Goal: Information Seeking & Learning: Learn about a topic

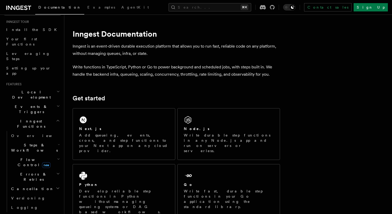
scroll to position [51, 0]
click at [28, 102] on span "Events & Triggers" at bounding box center [30, 107] width 52 height 10
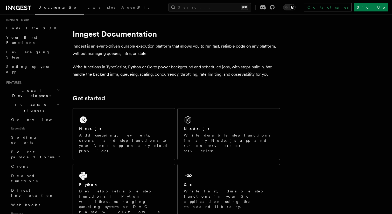
click at [28, 102] on span "Events & Triggers" at bounding box center [30, 107] width 52 height 10
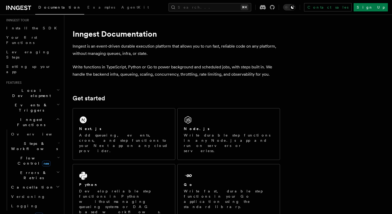
click at [25, 141] on span "Steps & Workflows" at bounding box center [33, 146] width 49 height 10
click at [26, 156] on span "Overview" at bounding box center [42, 158] width 53 height 4
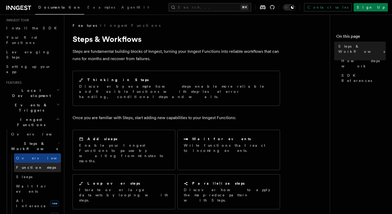
click at [44, 162] on link "Function steps" at bounding box center [37, 166] width 47 height 9
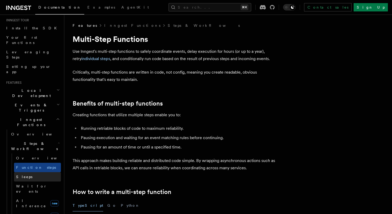
click at [39, 172] on link "Sleeps" at bounding box center [37, 176] width 47 height 9
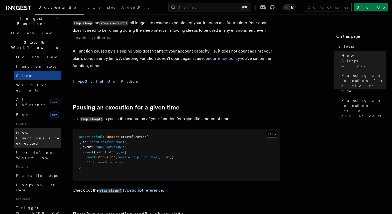
scroll to position [171, 0]
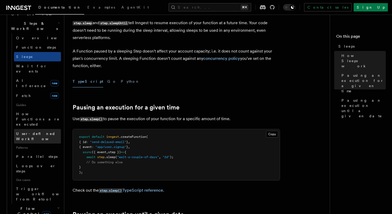
click at [38, 131] on span "User-defined Workflows" at bounding box center [39, 135] width 47 height 9
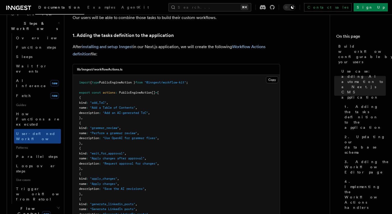
scroll to position [528, 0]
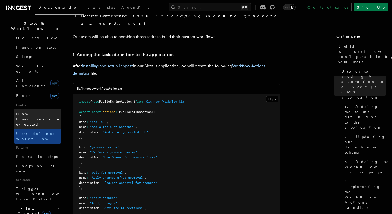
click at [27, 112] on span "How Functions are executed" at bounding box center [38, 119] width 44 height 15
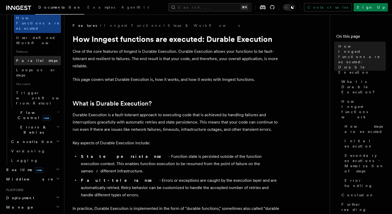
scroll to position [296, 0]
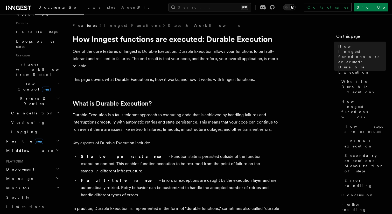
click at [35, 138] on span "new" at bounding box center [39, 141] width 9 height 6
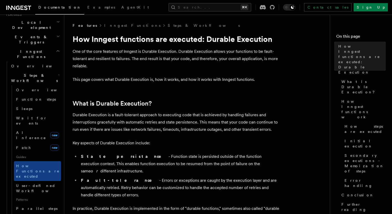
scroll to position [0, 0]
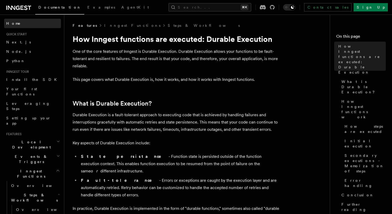
click at [14, 23] on span "Home" at bounding box center [13, 23] width 15 height 5
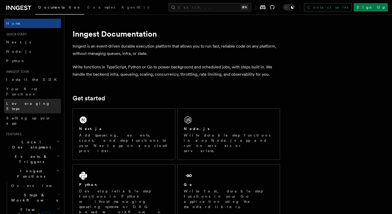
click at [35, 102] on link "Leveraging Steps" at bounding box center [32, 106] width 57 height 15
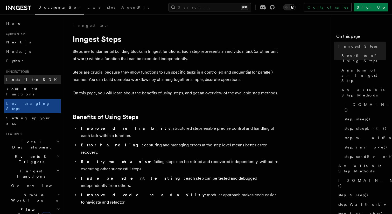
click at [23, 80] on span "Install the SDK" at bounding box center [33, 79] width 54 height 4
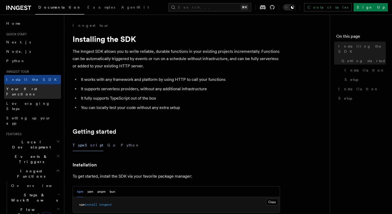
click at [23, 88] on span "Your first Functions" at bounding box center [21, 91] width 31 height 9
